Goal: Information Seeking & Learning: Learn about a topic

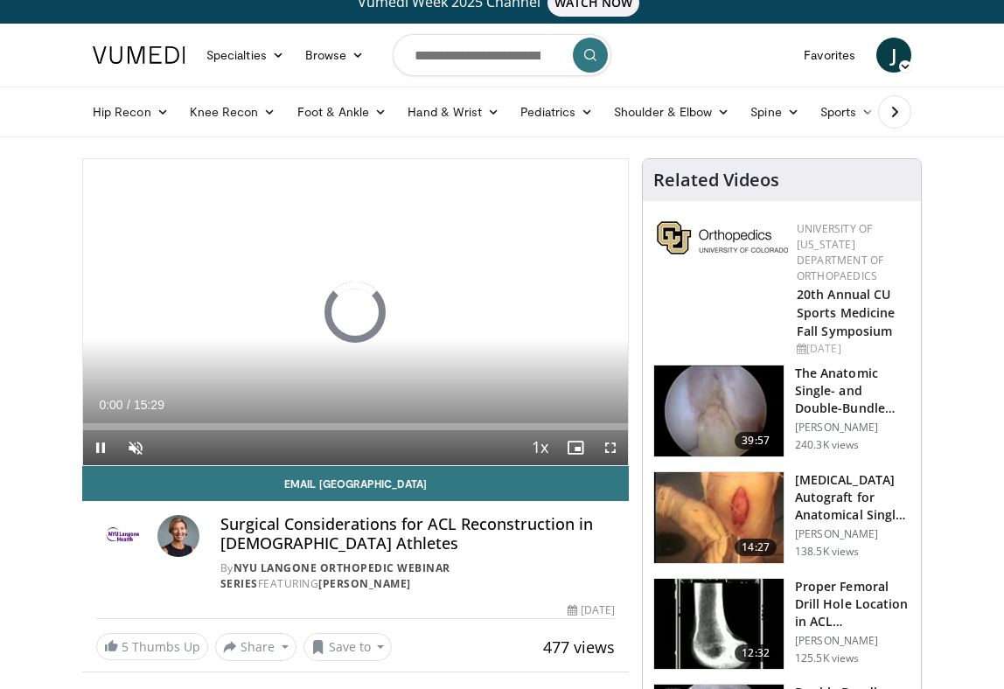
scroll to position [52, 0]
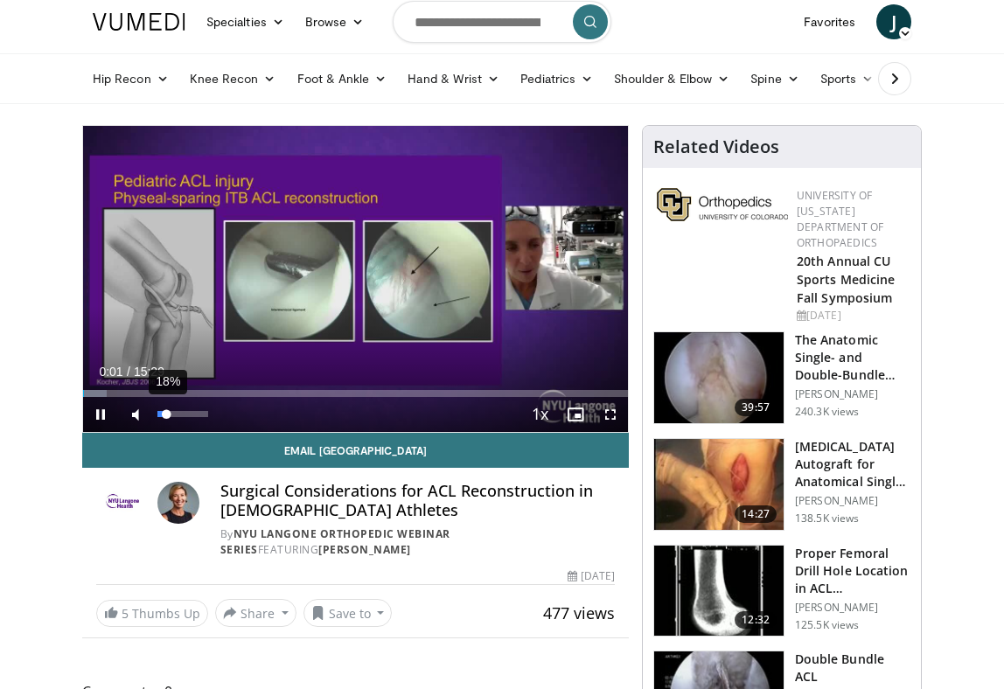
click at [166, 414] on div "18%" at bounding box center [182, 414] width 50 height 6
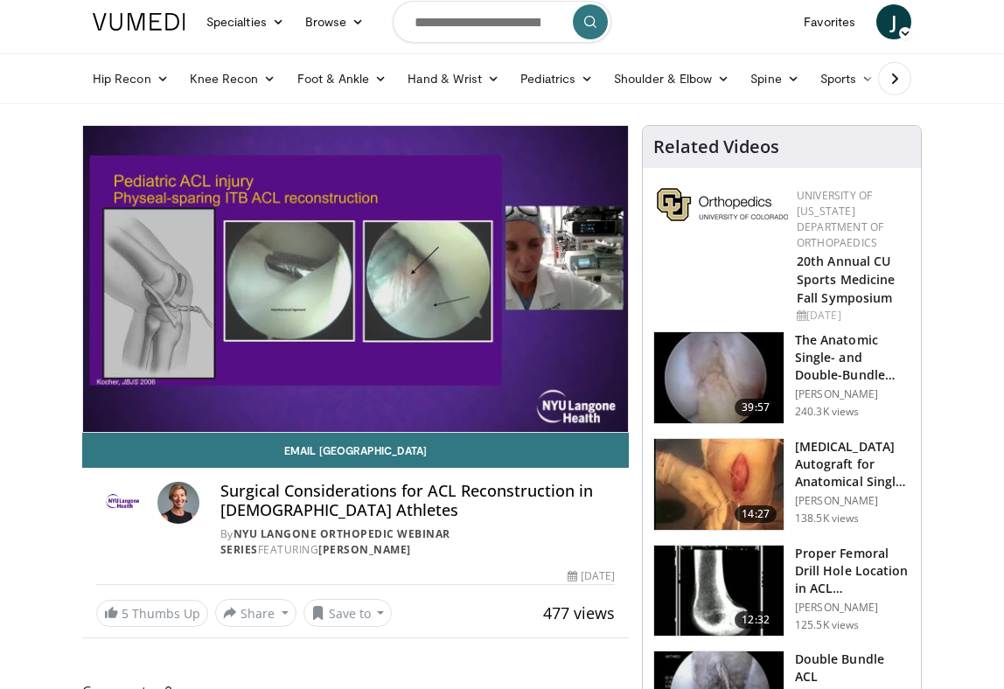
click at [170, 414] on video-js "**********" at bounding box center [355, 279] width 545 height 306
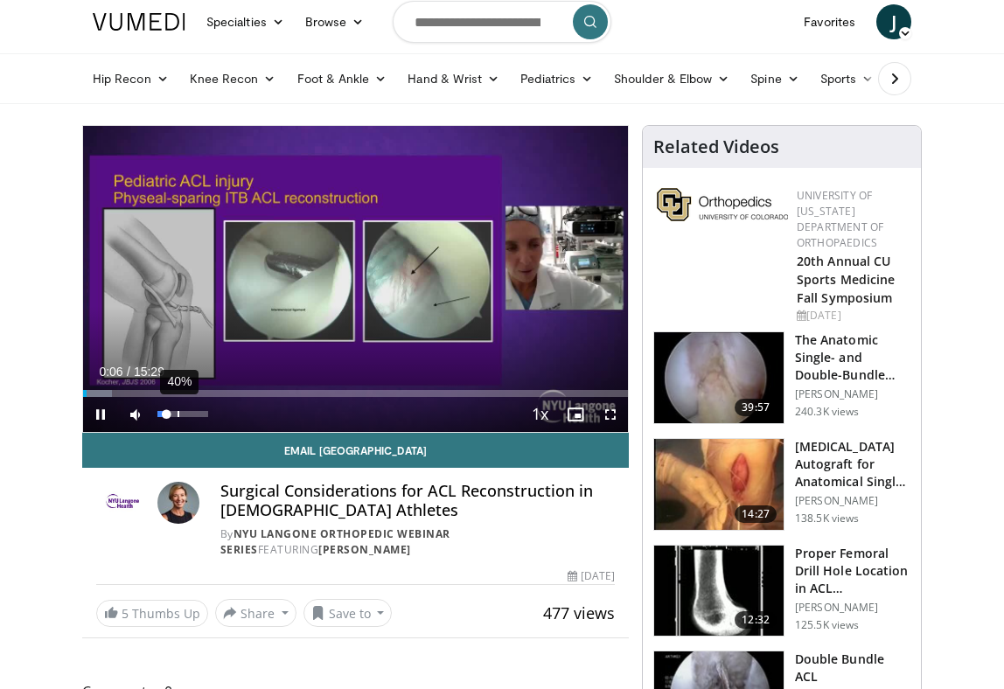
click at [177, 414] on div "40%" at bounding box center [182, 414] width 50 height 6
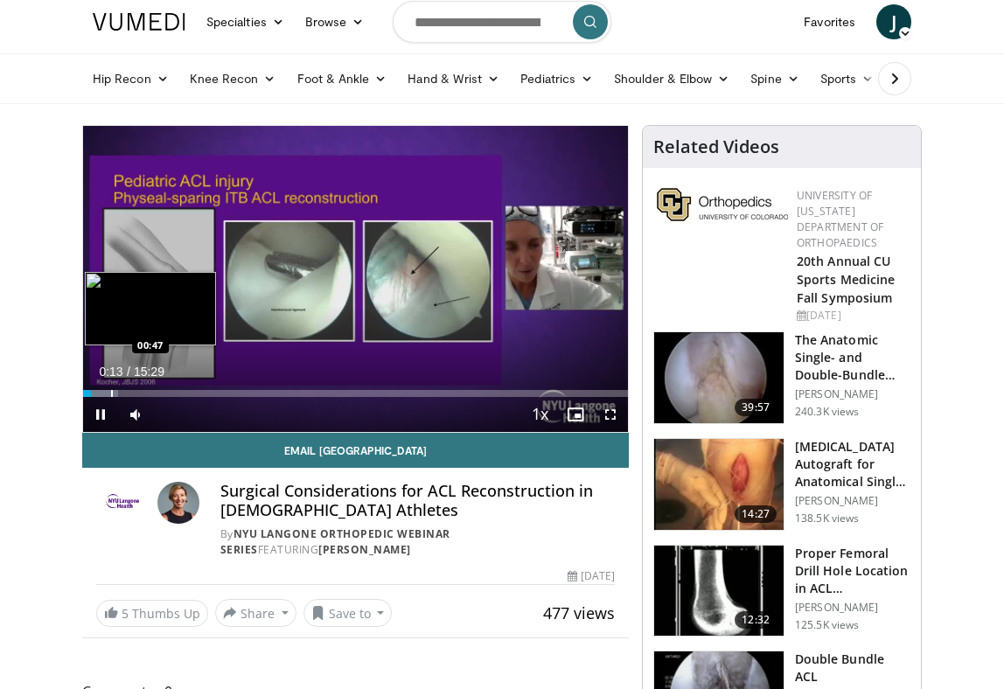
click at [111, 394] on div "Progress Bar" at bounding box center [112, 393] width 2 height 7
click at [136, 396] on div "Progress Bar" at bounding box center [137, 393] width 2 height 7
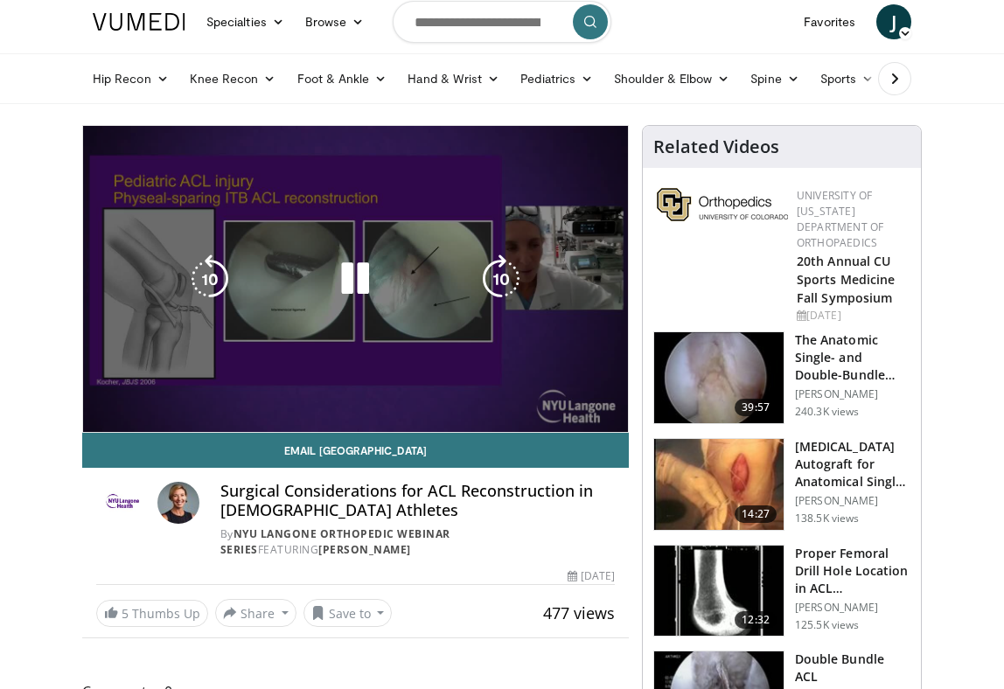
click at [170, 393] on video-js "**********" at bounding box center [355, 279] width 545 height 306
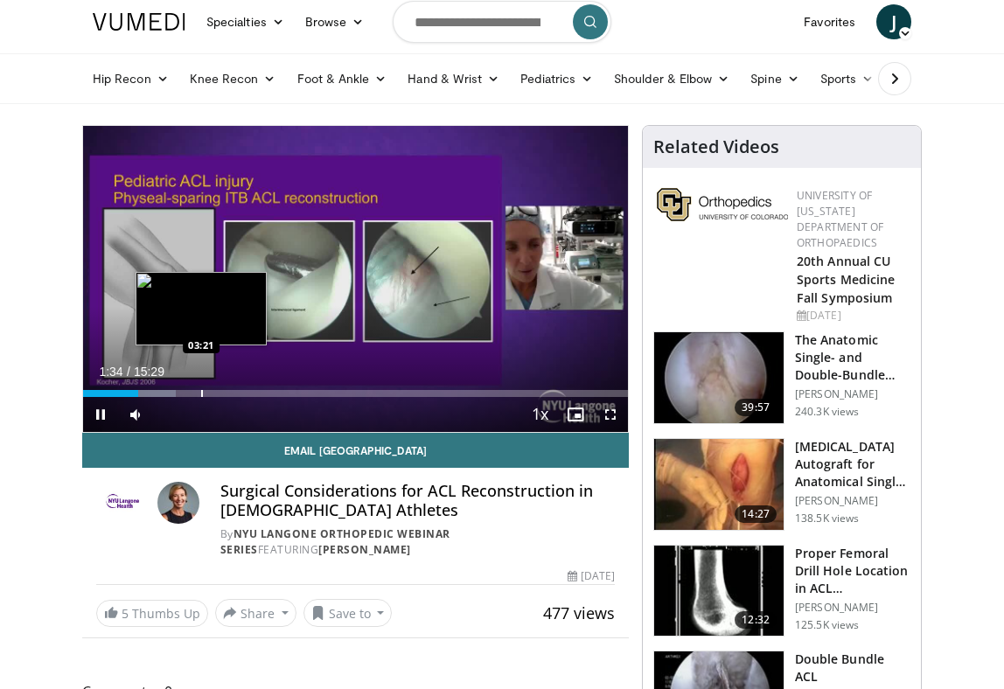
click at [201, 395] on div "Progress Bar" at bounding box center [202, 393] width 2 height 7
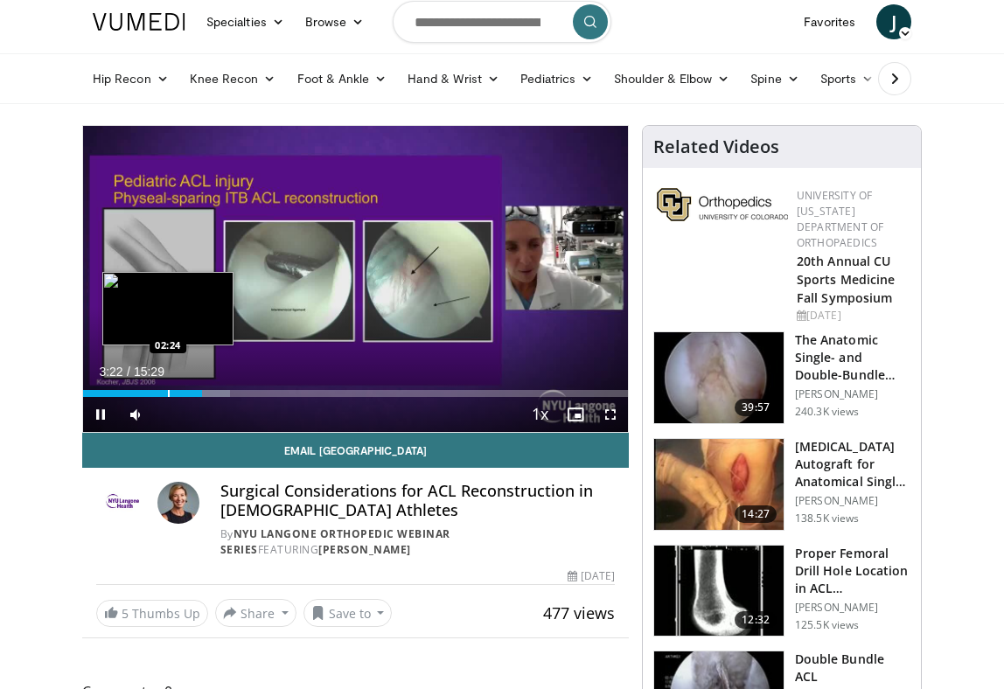
click at [168, 393] on div "Progress Bar" at bounding box center [169, 393] width 2 height 7
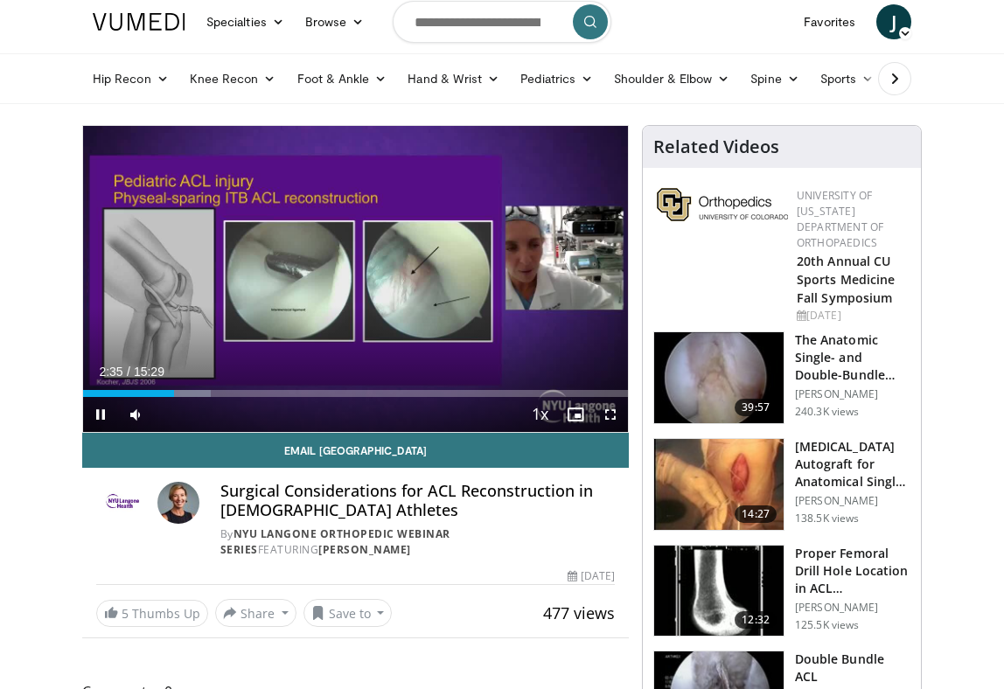
click at [157, 397] on div "Current Time 2:35 / Duration 15:29 Pause Skip Backward Skip Forward Mute 100% L…" at bounding box center [355, 414] width 545 height 35
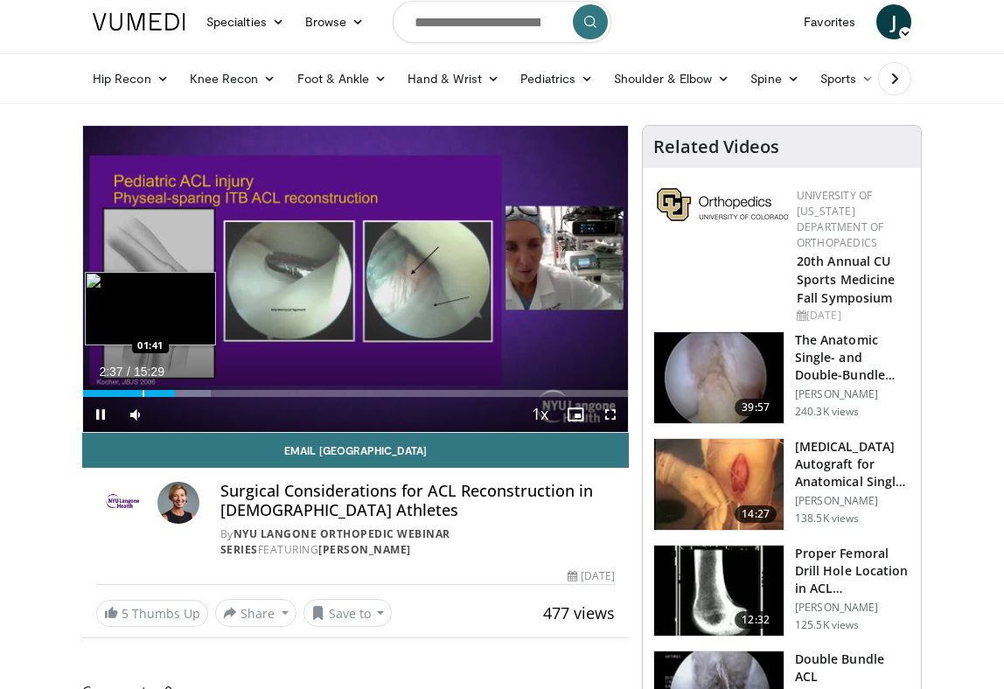
click at [143, 386] on div "Loaded : 23.48% 02:37 01:41" at bounding box center [355, 388] width 545 height 17
click at [119, 388] on div "Loaded : 18.15% 01:44 01:02" at bounding box center [355, 388] width 545 height 17
click at [162, 390] on div "Progress Bar" at bounding box center [163, 393] width 2 height 7
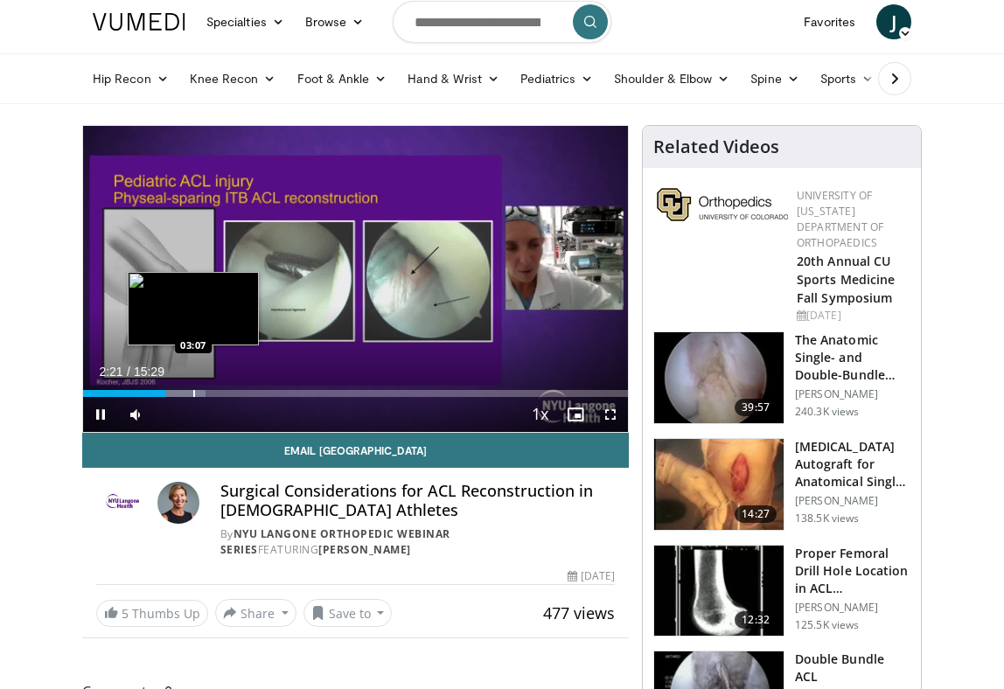
click at [193, 390] on div "Progress Bar" at bounding box center [194, 393] width 2 height 7
click at [221, 392] on div "Progress Bar" at bounding box center [222, 393] width 2 height 7
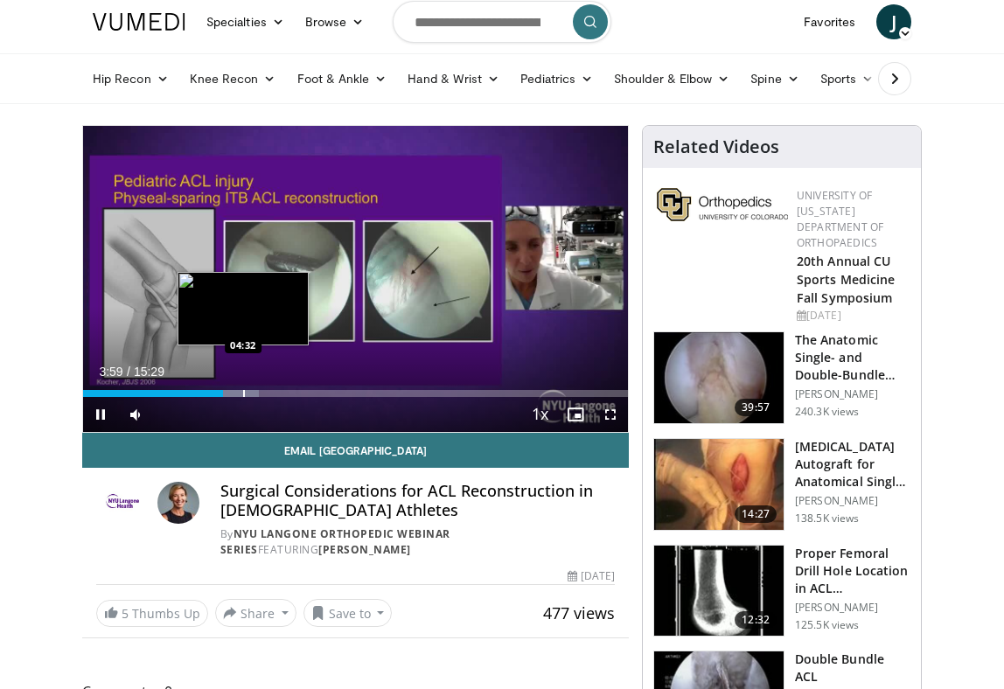
click at [243, 385] on div "Loaded : 32.32% 03:59 04:32" at bounding box center [355, 388] width 545 height 17
click at [268, 391] on div "Progress Bar" at bounding box center [269, 393] width 2 height 7
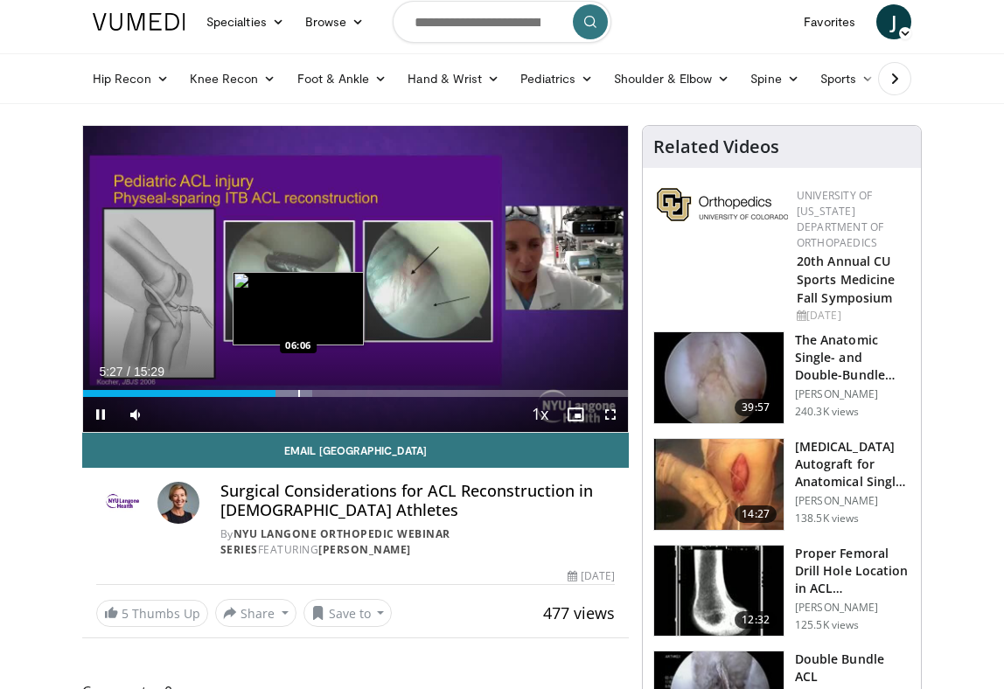
click at [298, 395] on div "Progress Bar" at bounding box center [299, 393] width 2 height 7
click at [324, 395] on div "Progress Bar" at bounding box center [309, 393] width 52 height 7
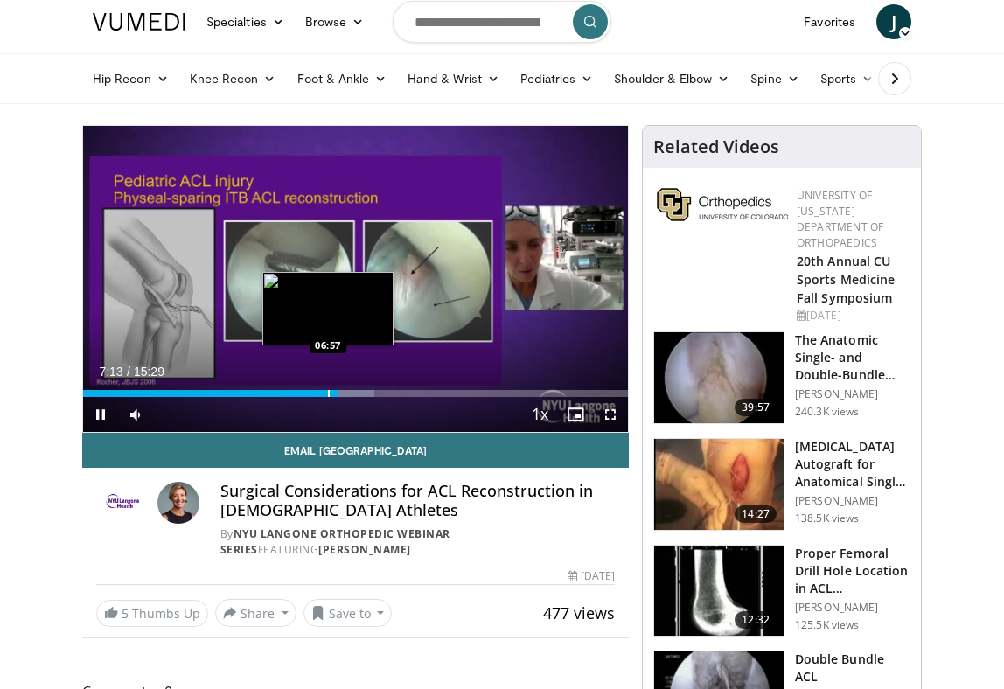
click at [328, 390] on div "Progress Bar" at bounding box center [329, 393] width 2 height 7
click at [318, 392] on div "Progress Bar" at bounding box center [319, 393] width 2 height 7
click at [346, 393] on div "Progress Bar" at bounding box center [347, 393] width 2 height 7
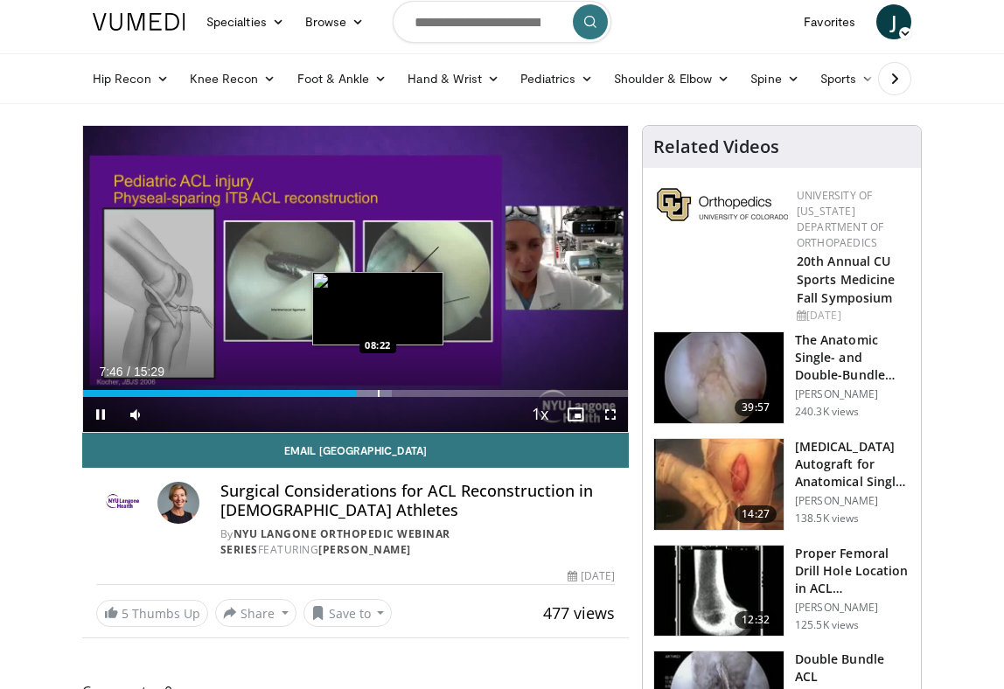
click at [378, 389] on div "Loaded : 56.59% 07:46 08:22" at bounding box center [355, 388] width 545 height 17
click at [379, 388] on div "Loaded : 62.99% 08:43 08:25" at bounding box center [355, 388] width 545 height 17
click at [370, 390] on div "Progress Bar" at bounding box center [371, 393] width 2 height 7
click at [399, 390] on div "Progress Bar" at bounding box center [400, 393] width 2 height 7
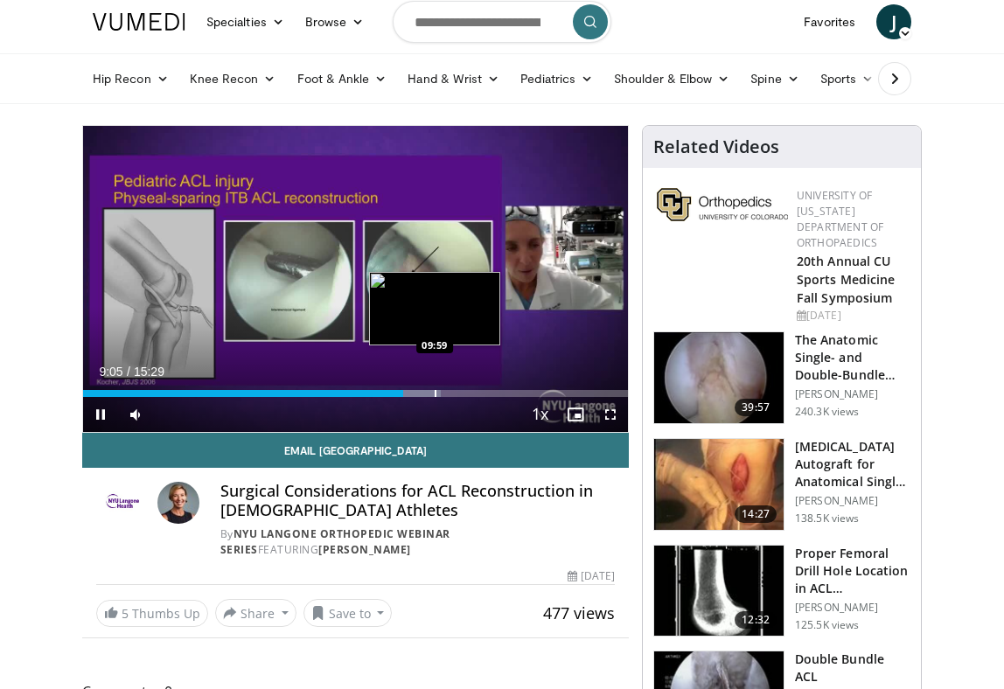
click at [434, 391] on div "Progress Bar" at bounding box center [414, 393] width 56 height 7
click at [465, 394] on div "Progress Bar" at bounding box center [466, 393] width 2 height 7
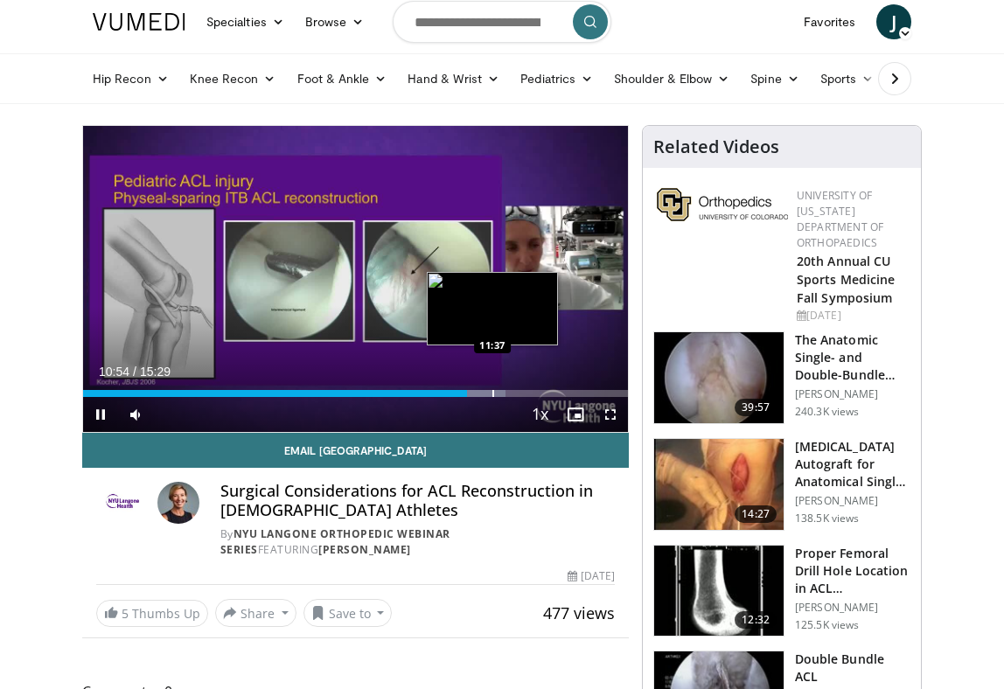
click at [492, 390] on div "Progress Bar" at bounding box center [493, 393] width 2 height 7
click at [518, 393] on div "Progress Bar" at bounding box center [519, 393] width 2 height 7
click at [504, 390] on div "Progress Bar" at bounding box center [505, 393] width 2 height 7
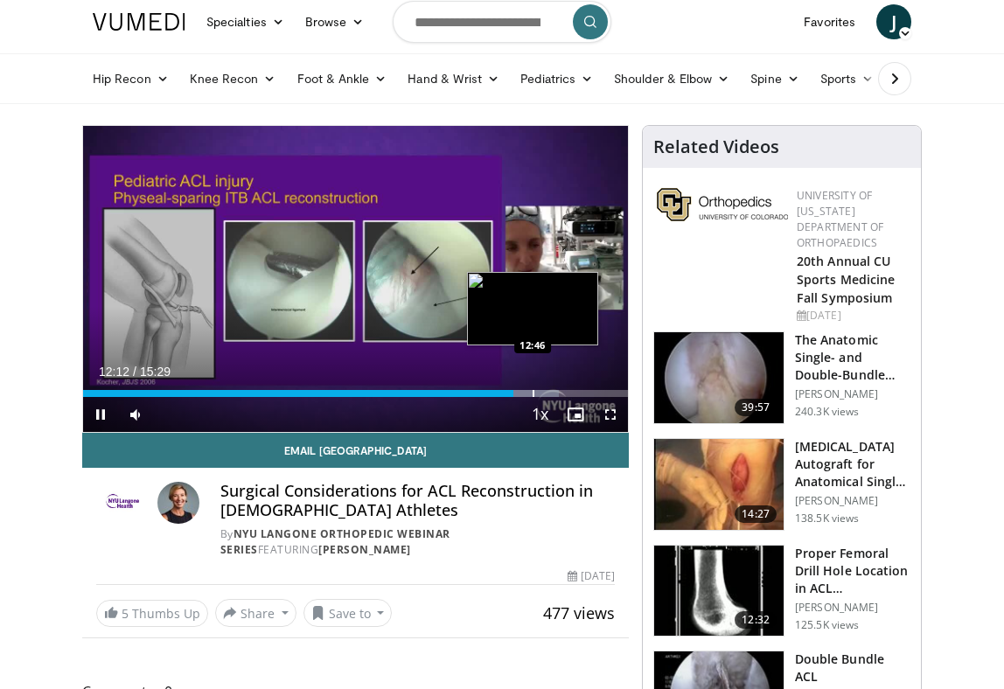
click at [532, 393] on div "Progress Bar" at bounding box center [533, 393] width 2 height 7
click at [559, 392] on div "Progress Bar" at bounding box center [560, 393] width 2 height 7
click at [584, 391] on div "Progress Bar" at bounding box center [585, 393] width 2 height 7
click at [602, 393] on div "Progress Bar" at bounding box center [603, 393] width 2 height 7
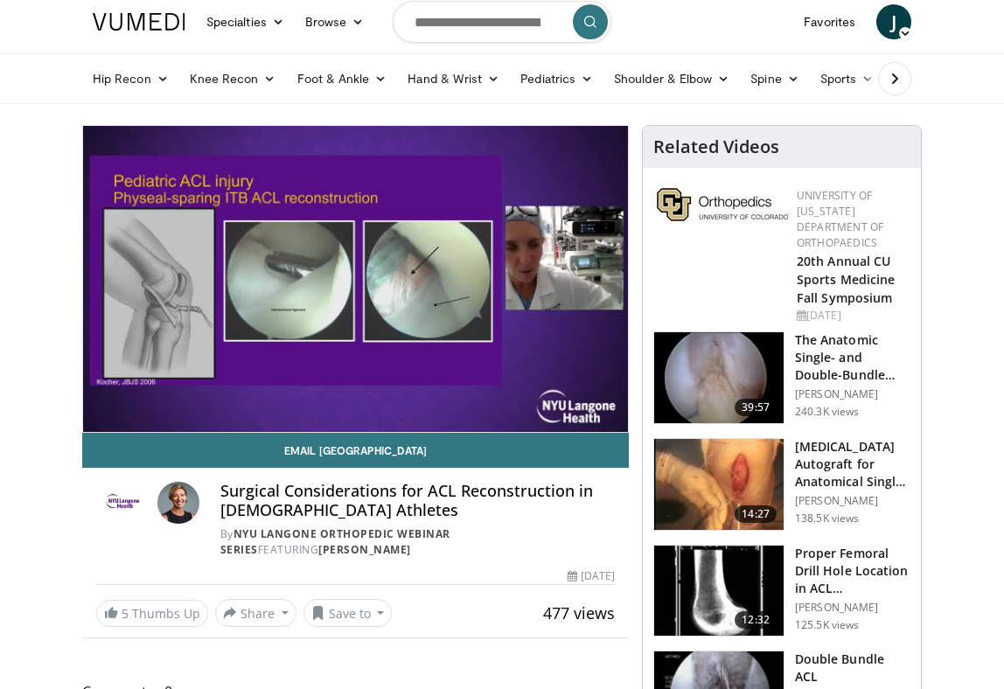
click at [618, 393] on div "10 seconds Tap to unmute" at bounding box center [355, 279] width 545 height 306
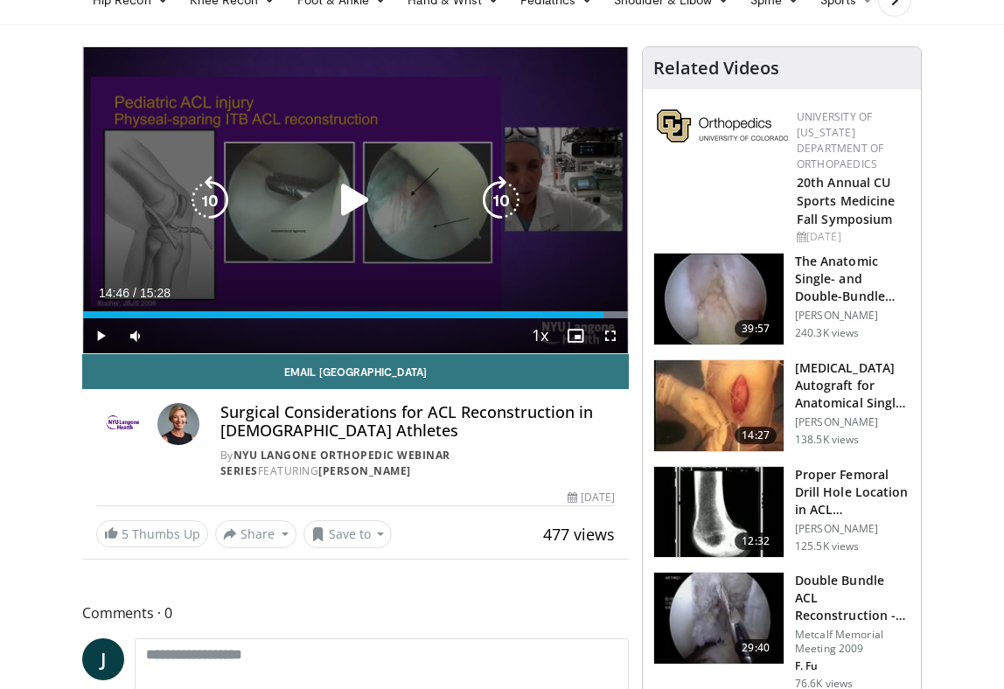
scroll to position [0, 0]
